Goal: Information Seeking & Learning: Find specific fact

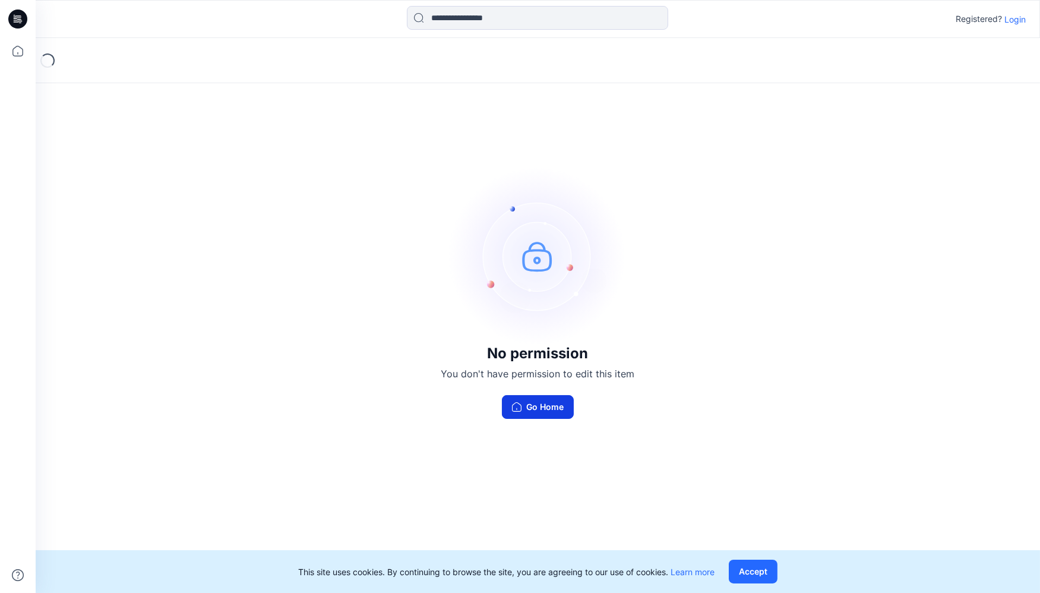
click at [549, 406] on button "Go Home" at bounding box center [538, 407] width 72 height 24
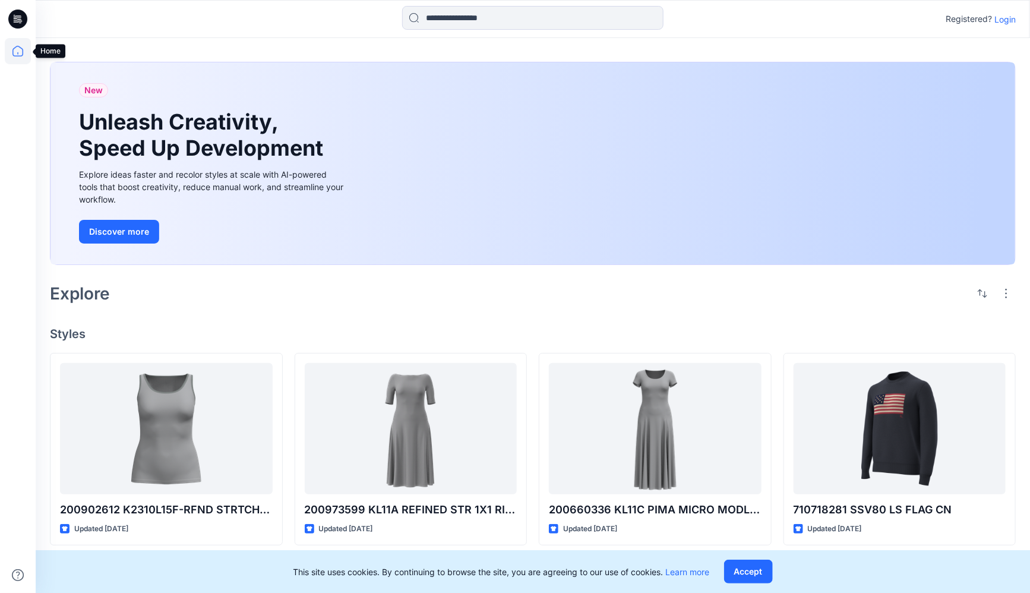
click at [18, 49] on icon at bounding box center [18, 51] width 26 height 26
click at [22, 20] on icon at bounding box center [17, 19] width 19 height 19
click at [19, 15] on icon at bounding box center [18, 15] width 6 height 1
click at [1011, 18] on p "Login" at bounding box center [1004, 19] width 21 height 12
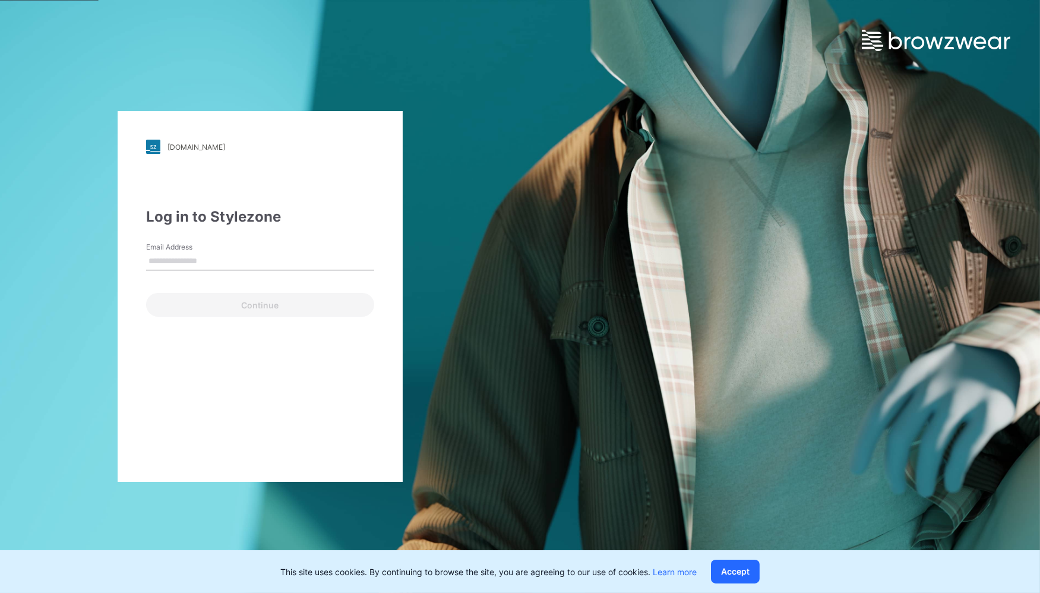
type input "**********"
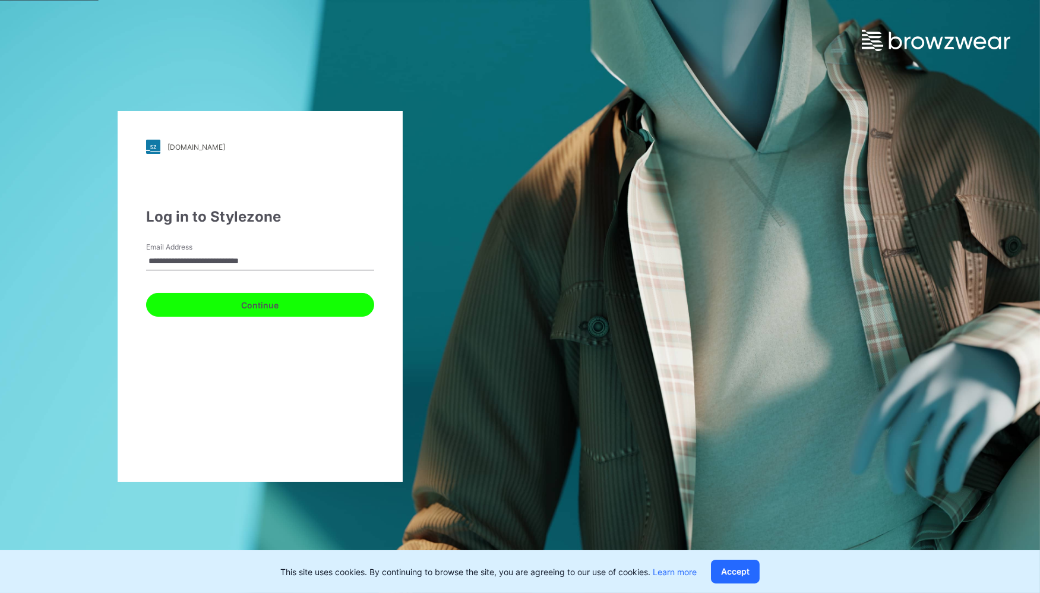
click at [260, 306] on button "Continue" at bounding box center [260, 305] width 228 height 24
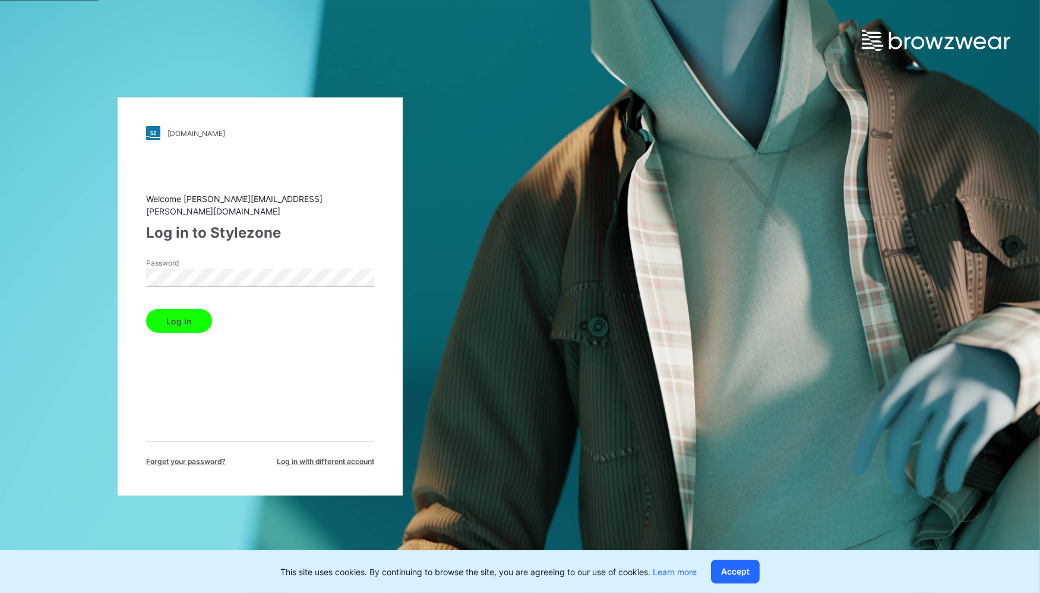
click at [175, 309] on button "Log in" at bounding box center [179, 321] width 66 height 24
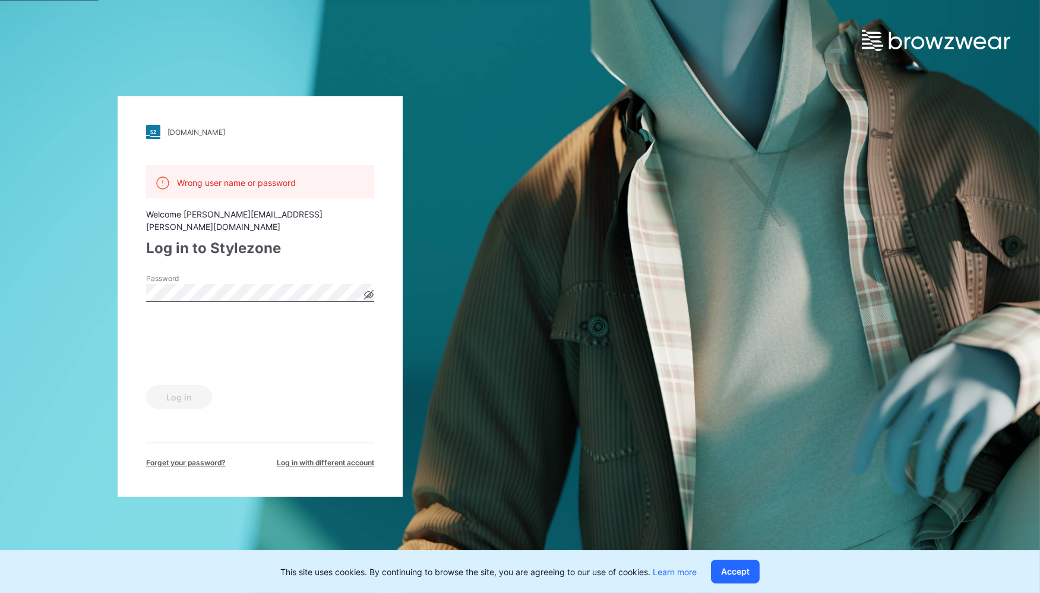
click at [369, 290] on icon at bounding box center [369, 295] width 10 height 10
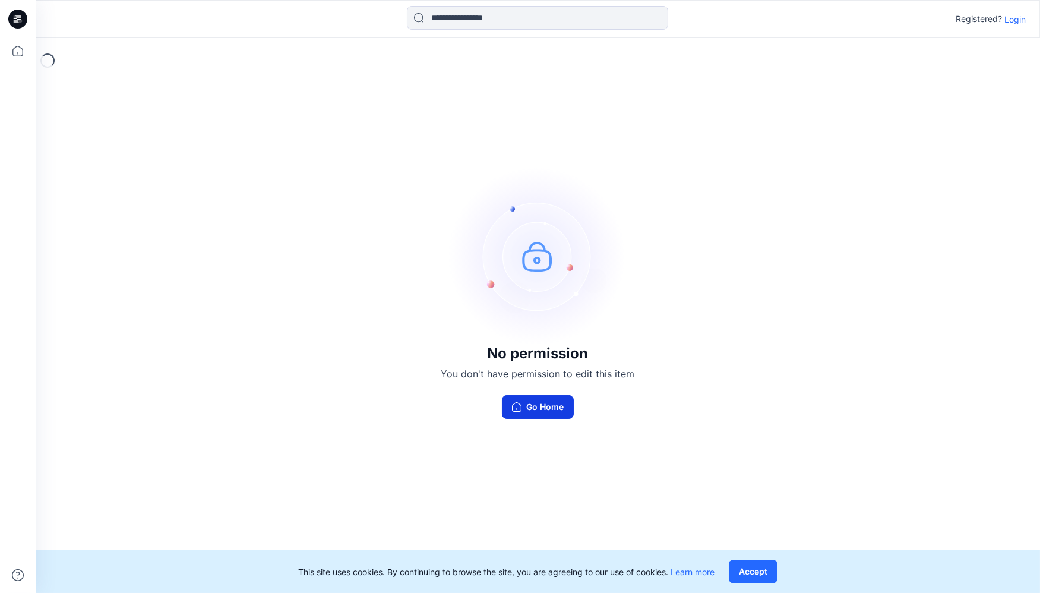
click at [534, 404] on button "Go Home" at bounding box center [538, 407] width 72 height 24
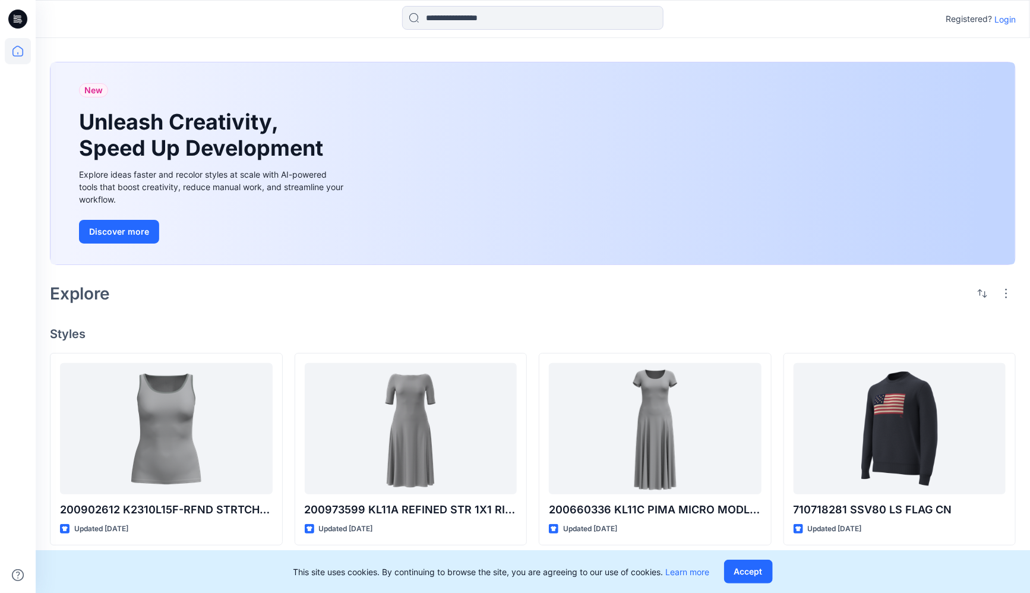
click at [97, 293] on h2 "Explore" at bounding box center [80, 293] width 60 height 19
click at [20, 11] on icon at bounding box center [17, 19] width 19 height 19
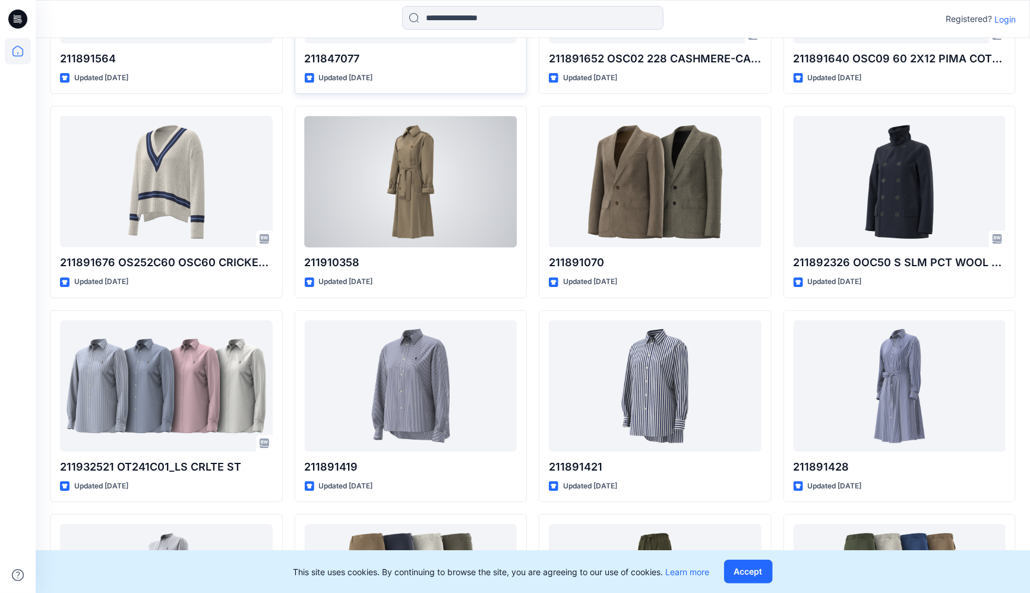
scroll to position [4331, 0]
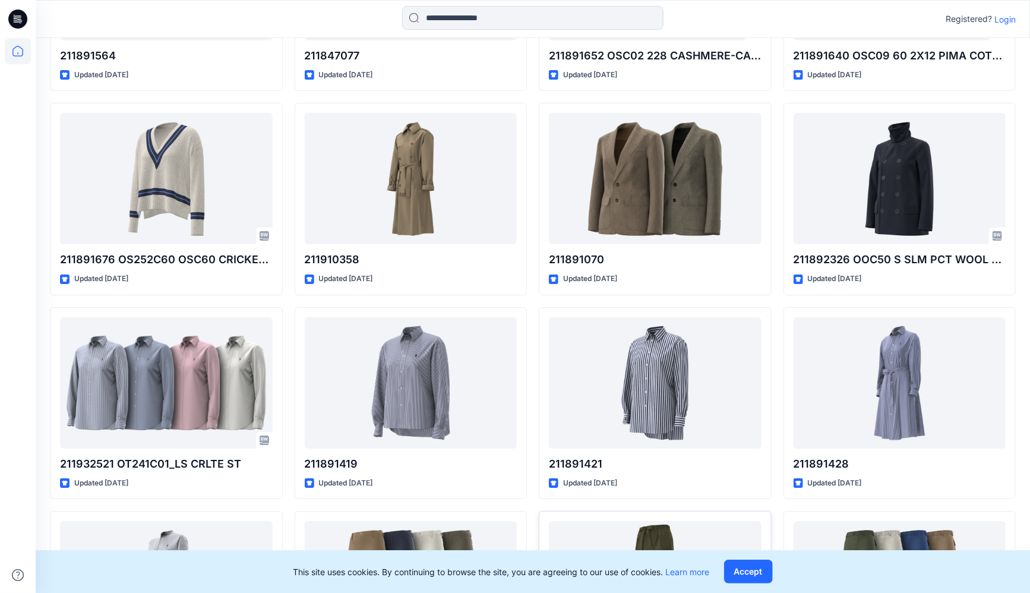
click at [759, 569] on button "Accept" at bounding box center [748, 572] width 49 height 24
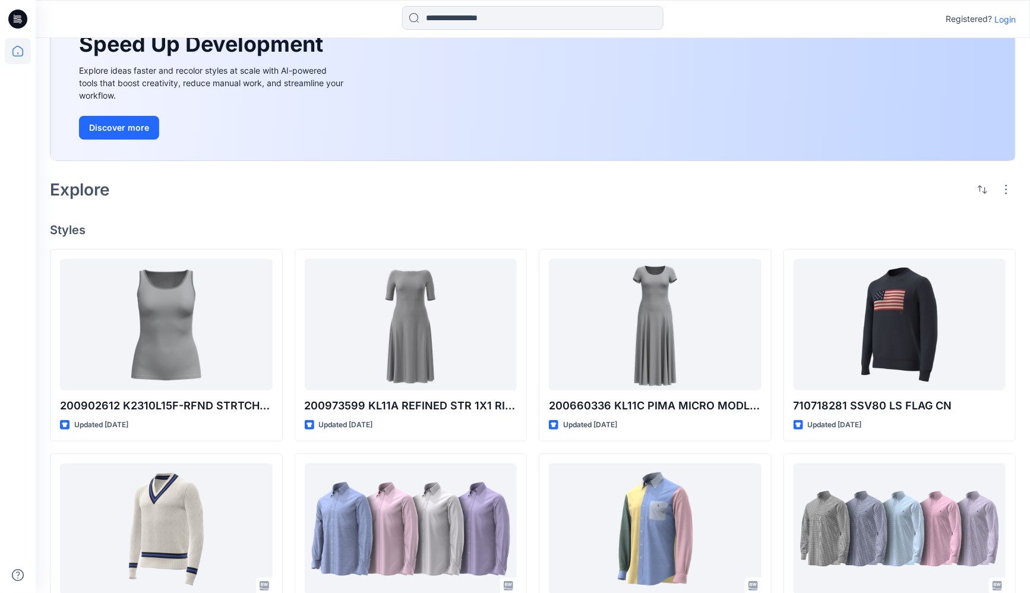
scroll to position [0, 0]
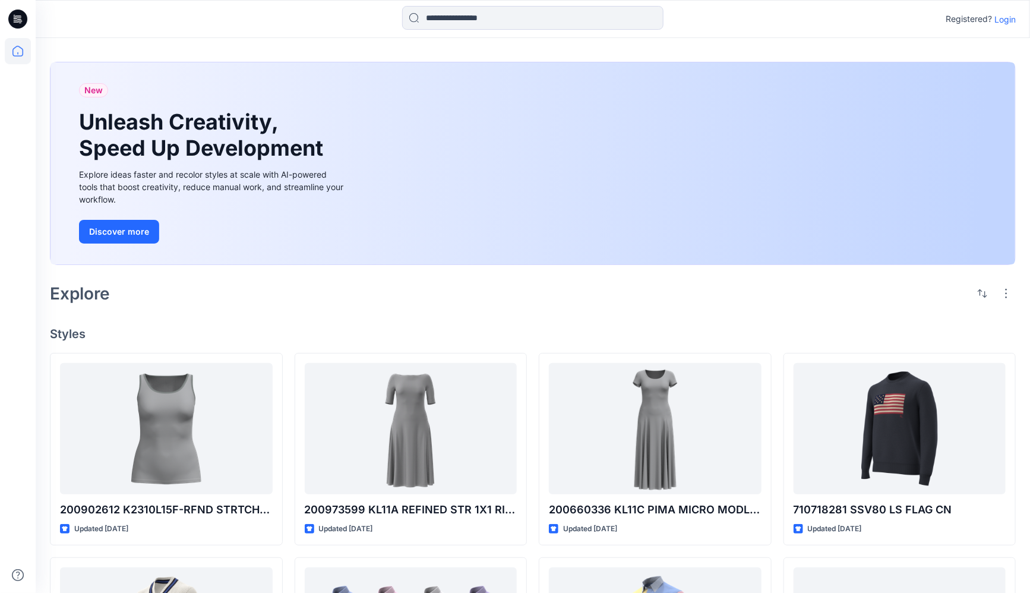
click at [21, 20] on icon at bounding box center [19, 19] width 5 height 1
click at [20, 50] on icon at bounding box center [18, 51] width 26 height 26
click at [1008, 287] on button "button" at bounding box center [1006, 293] width 19 height 19
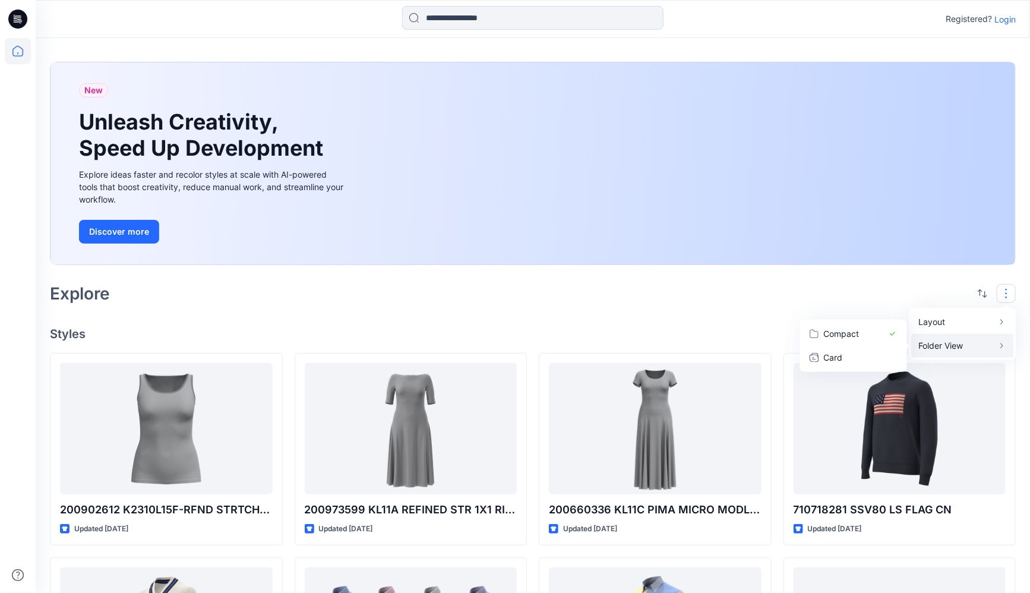
click at [966, 339] on p "Folder View" at bounding box center [956, 346] width 75 height 14
click at [847, 330] on p "Compact" at bounding box center [853, 334] width 59 height 14
click at [839, 349] on button "Card" at bounding box center [854, 358] width 102 height 24
click at [743, 304] on div "Explore Layout Grid Large Grid Folder View Compact Card" at bounding box center [533, 293] width 966 height 29
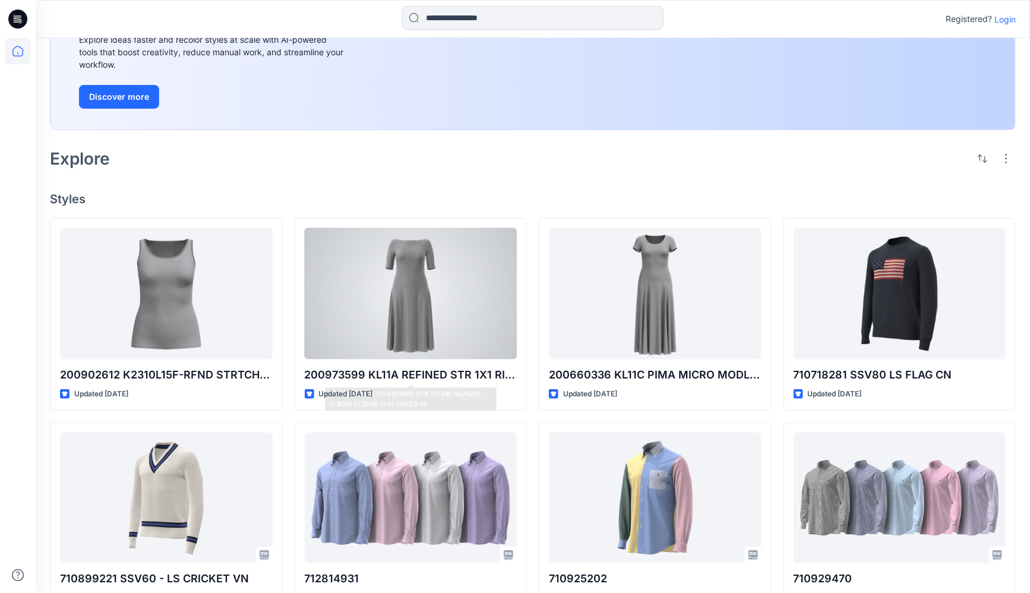
scroll to position [99, 0]
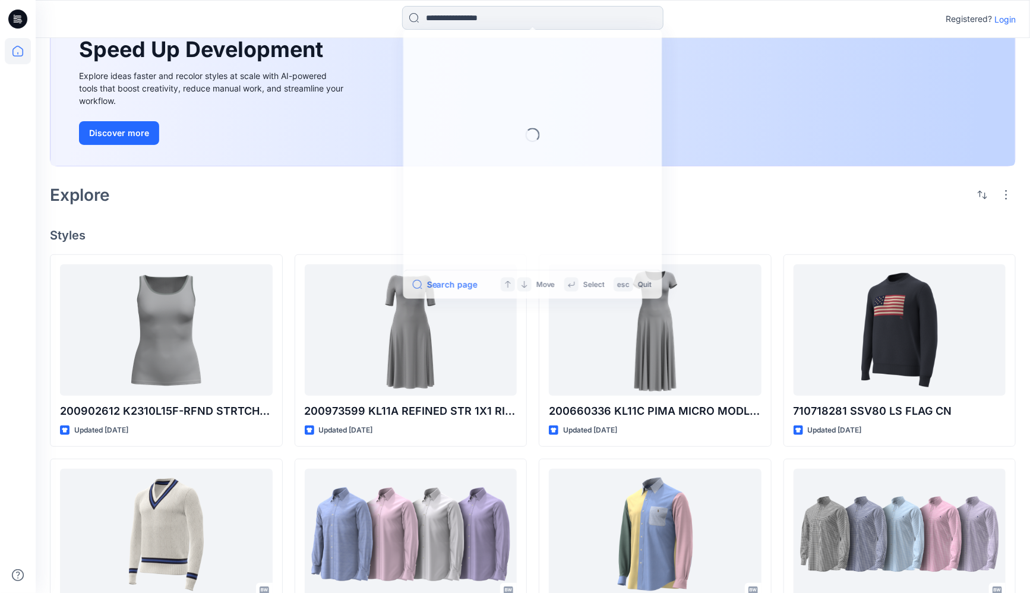
click at [470, 23] on input at bounding box center [532, 18] width 261 height 24
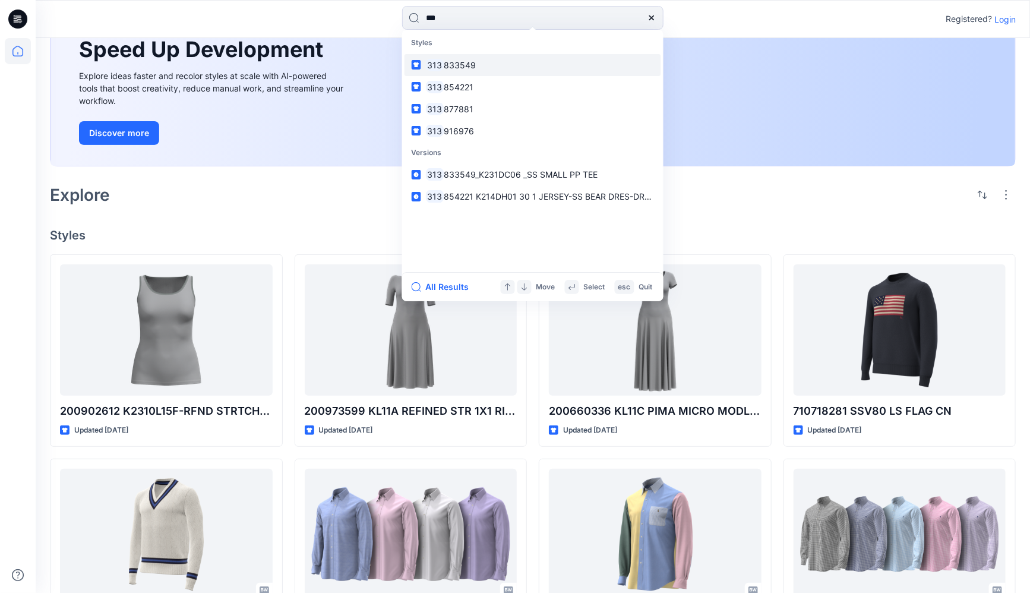
type input "***"
click at [453, 58] on link "313 833549" at bounding box center [533, 65] width 257 height 22
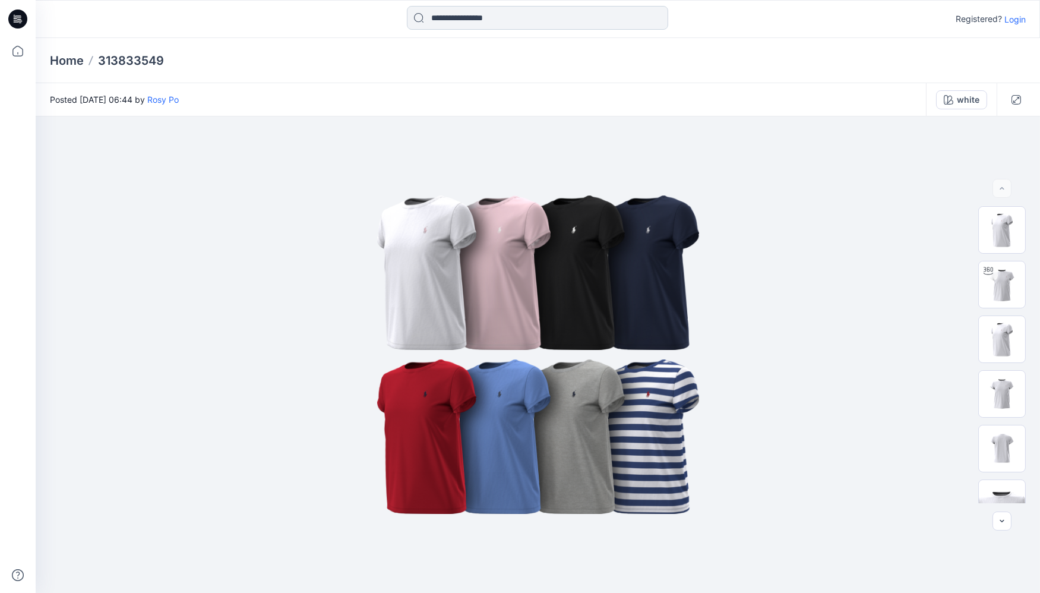
click at [463, 20] on input at bounding box center [537, 18] width 261 height 24
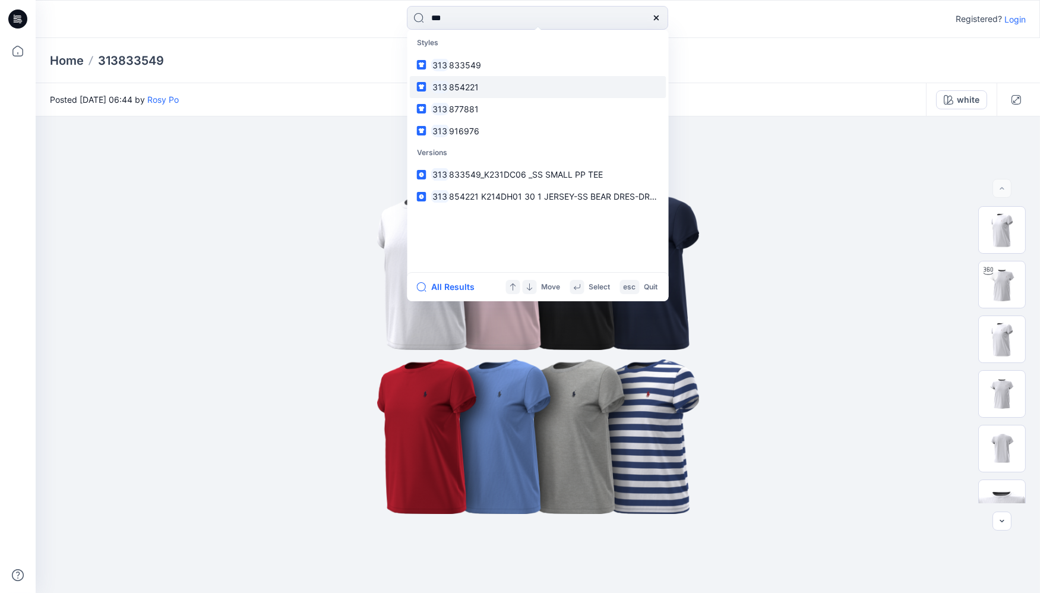
type input "***"
click at [463, 83] on span "854221" at bounding box center [464, 87] width 30 height 10
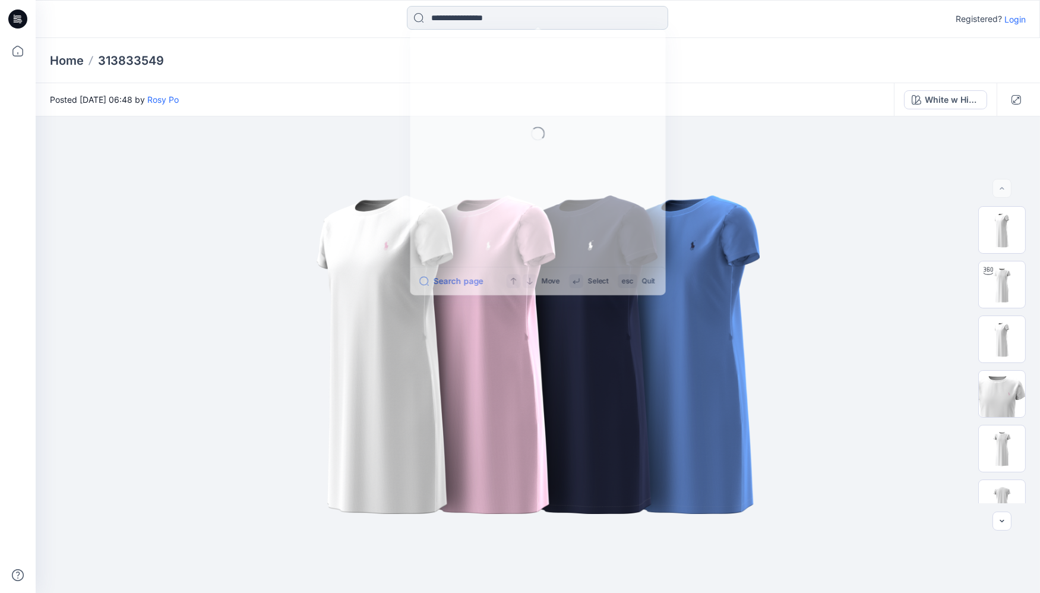
click at [481, 26] on input at bounding box center [537, 18] width 261 height 24
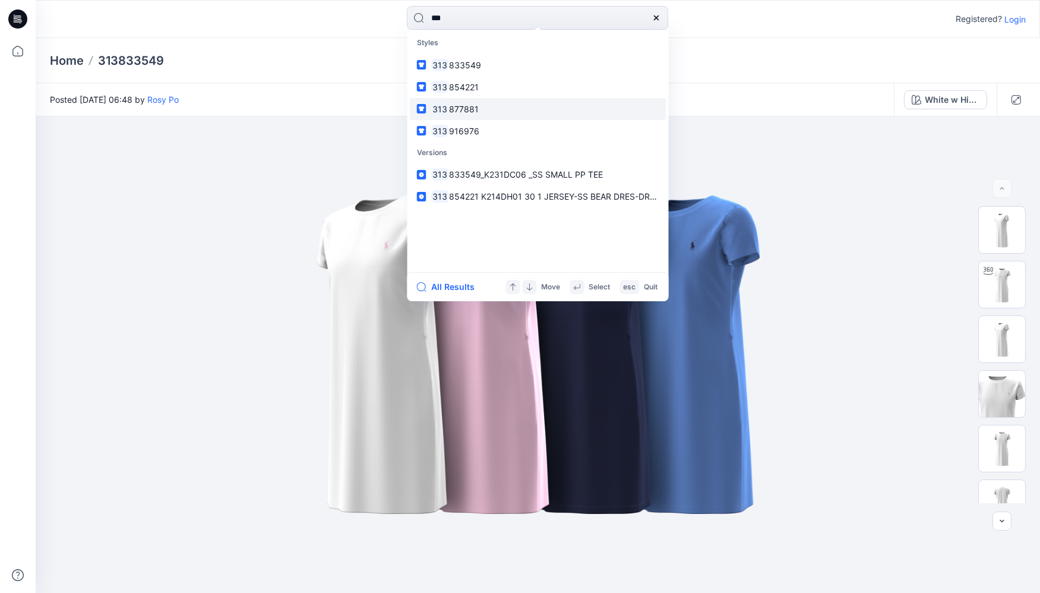
type input "***"
click at [448, 102] on span "313 877881" at bounding box center [455, 109] width 48 height 14
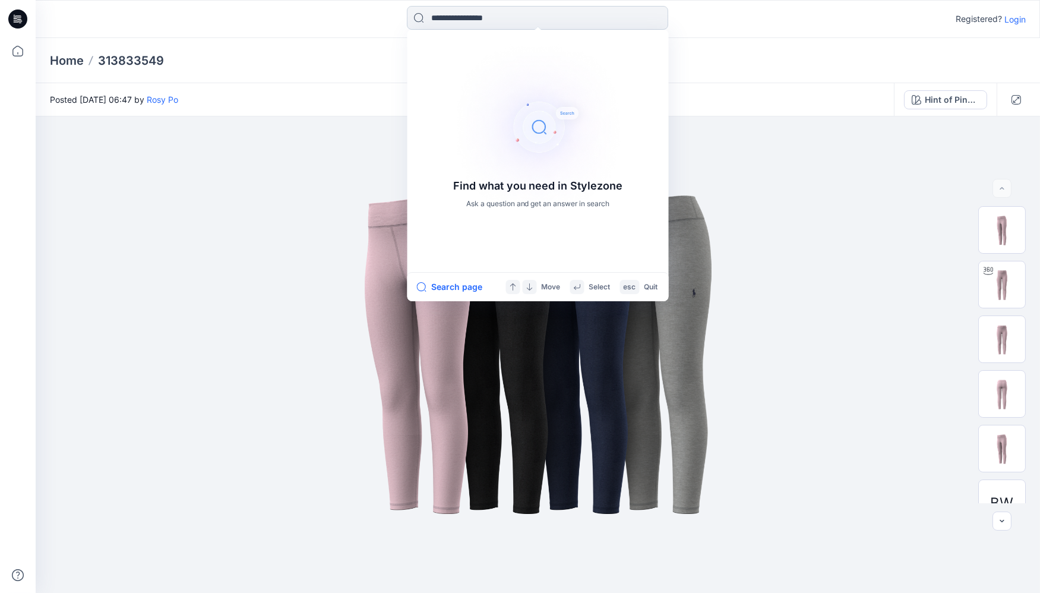
click at [456, 24] on input at bounding box center [537, 18] width 261 height 24
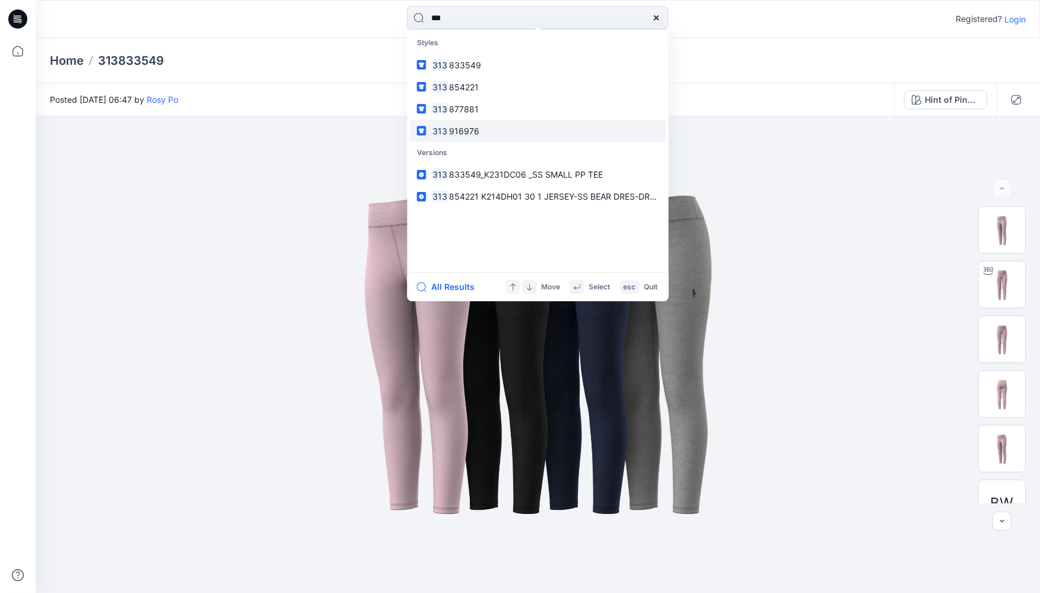
type input "***"
click at [453, 129] on span "916976" at bounding box center [464, 131] width 30 height 10
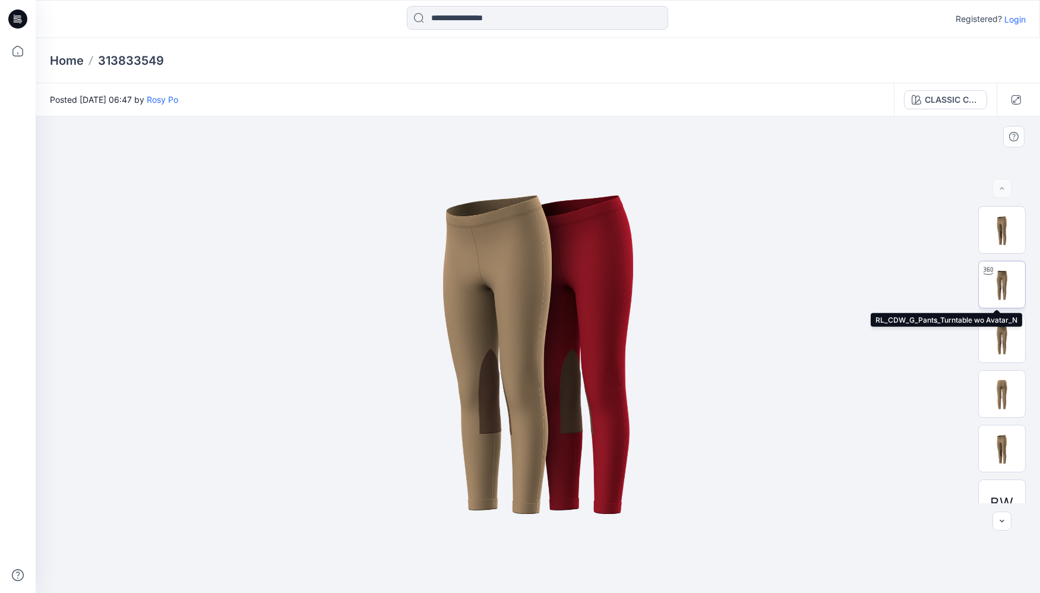
click at [997, 286] on img at bounding box center [1002, 284] width 46 height 46
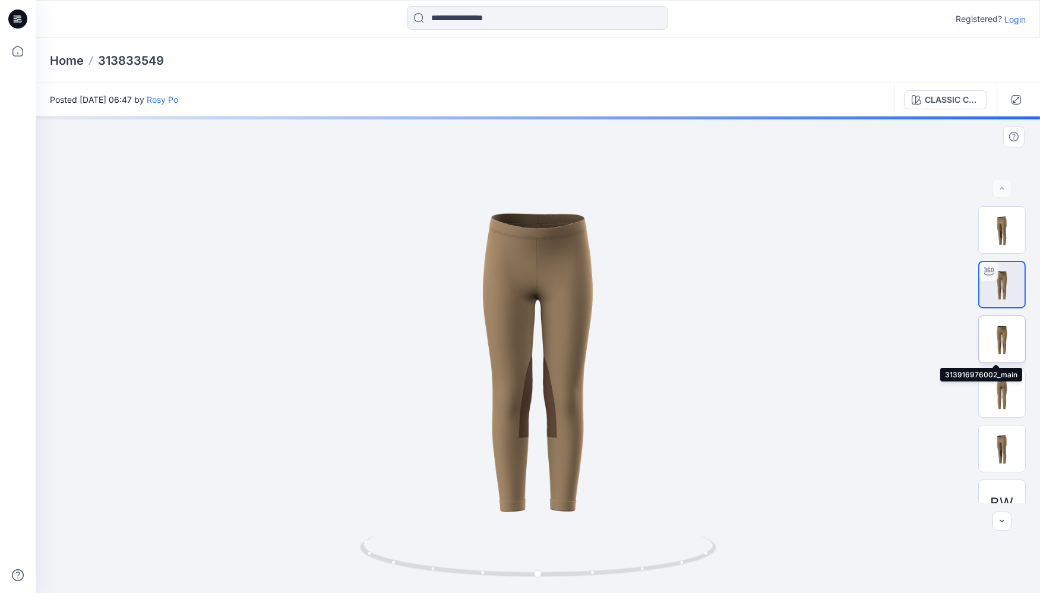
click at [1003, 339] on img at bounding box center [1002, 339] width 46 height 46
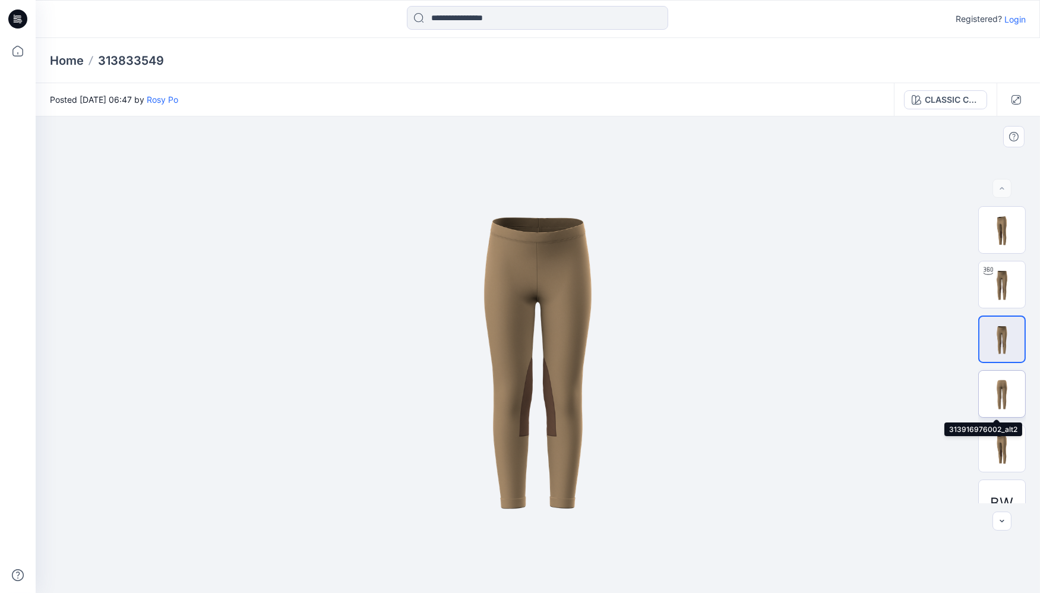
drag, startPoint x: 996, startPoint y: 378, endPoint x: 1002, endPoint y: 375, distance: 7.2
click at [996, 378] on img at bounding box center [1002, 394] width 46 height 46
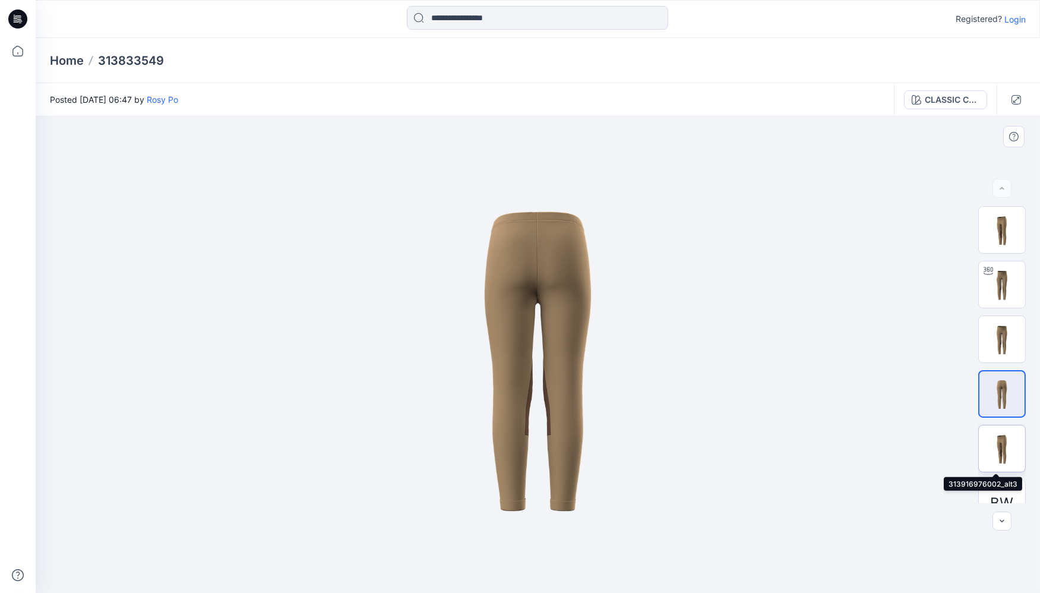
click at [1001, 444] on img at bounding box center [1002, 448] width 46 height 46
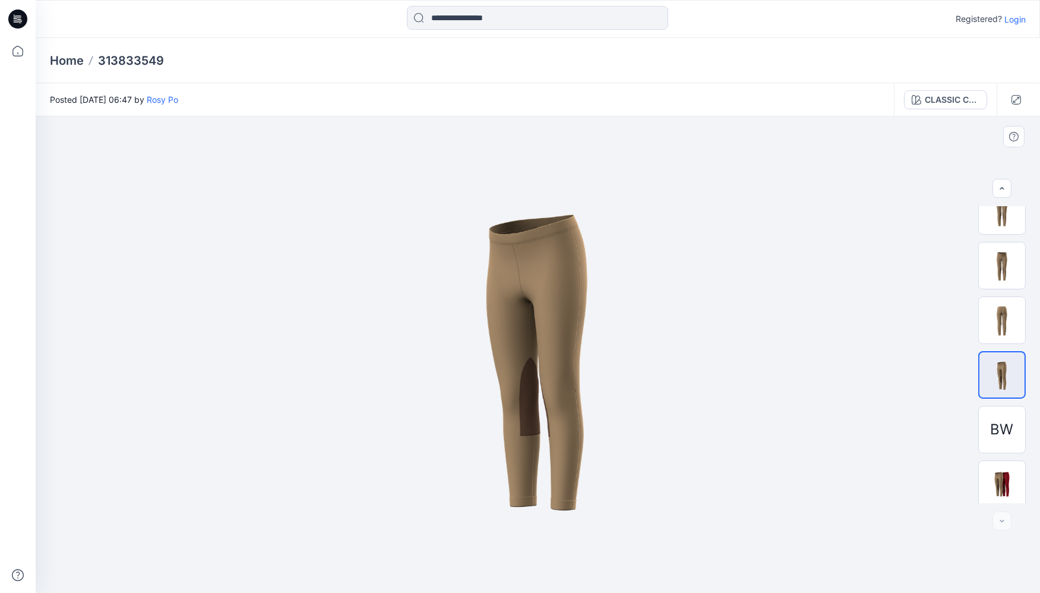
scroll to position [78, 0]
click at [996, 468] on img at bounding box center [1002, 480] width 46 height 28
